Goal: Check status: Check status

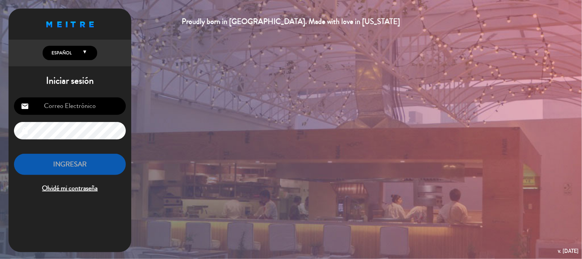
type input "[EMAIL_ADDRESS][DOMAIN_NAME]"
click at [212, 84] on div "Proudly born in [GEOGRAPHIC_DATA]. Made with love in [US_STATE] English Español…" at bounding box center [291, 129] width 582 height 259
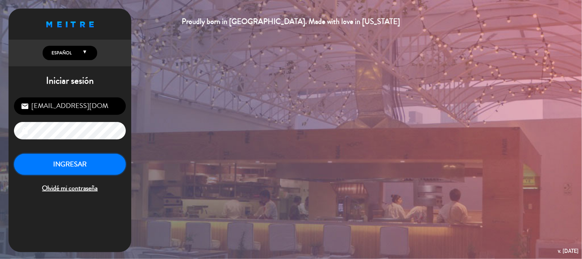
click at [104, 166] on button "INGRESAR" at bounding box center [70, 164] width 112 height 21
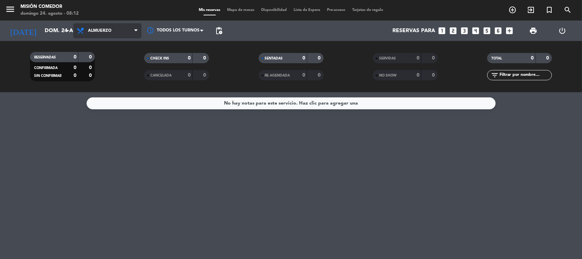
click at [119, 34] on span "Almuerzo" at bounding box center [107, 30] width 68 height 15
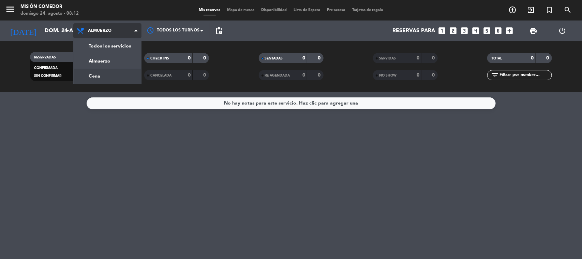
click at [109, 73] on div "menu Misión Comedor [DATE] 24. agosto - 08:12 Mis reservas Mapa de mesas Dispon…" at bounding box center [291, 46] width 582 height 92
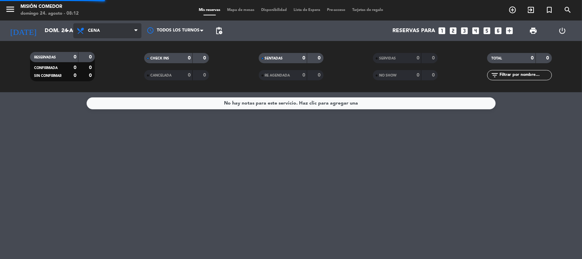
click at [109, 73] on filter-checkbox "RESERVADAS 0 0 CONFIRMADA 0 0 SIN CONFIRMAR 0 0" at bounding box center [62, 66] width 114 height 29
